Goal: Information Seeking & Learning: Find specific fact

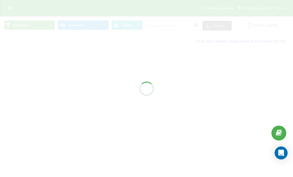
click at [155, 22] on div at bounding box center [146, 88] width 293 height 177
click at [155, 26] on div at bounding box center [146, 88] width 293 height 177
click at [155, 25] on div at bounding box center [146, 88] width 293 height 177
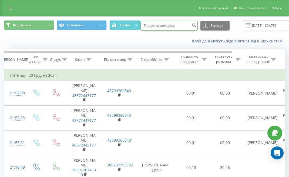
click at [157, 26] on input at bounding box center [168, 26] width 57 height 10
paste input "380507357666"
type input "380507357666"
click at [192, 26] on icon "submit" at bounding box center [194, 24] width 5 height 3
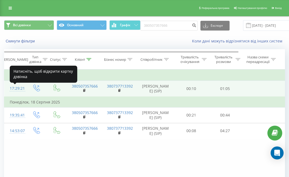
click at [17, 91] on div "17:29:21" at bounding box center [15, 88] width 11 height 11
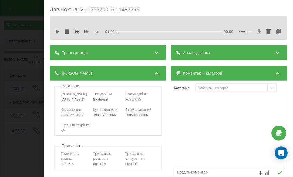
click at [257, 31] on icon at bounding box center [259, 31] width 4 height 5
click at [57, 32] on icon at bounding box center [57, 31] width 3 height 4
click at [58, 32] on icon at bounding box center [58, 31] width 1 height 4
click at [257, 32] on icon at bounding box center [259, 31] width 5 height 5
click at [275, 32] on icon at bounding box center [278, 31] width 6 height 5
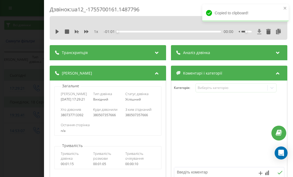
click at [257, 31] on icon at bounding box center [259, 31] width 4 height 5
click at [252, 22] on div "Copied to clipboard!" at bounding box center [245, 14] width 86 height 21
click at [257, 31] on icon at bounding box center [259, 31] width 4 height 5
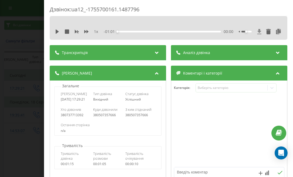
click at [257, 29] on icon at bounding box center [259, 31] width 5 height 5
click at [277, 28] on div "1 x - 01:01 00:00 00:00" at bounding box center [168, 32] width 229 height 8
click at [276, 29] on icon at bounding box center [278, 31] width 6 height 5
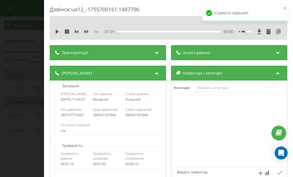
click at [275, 29] on icon at bounding box center [278, 31] width 6 height 5
